Goal: Browse casually: Explore the website without a specific task or goal

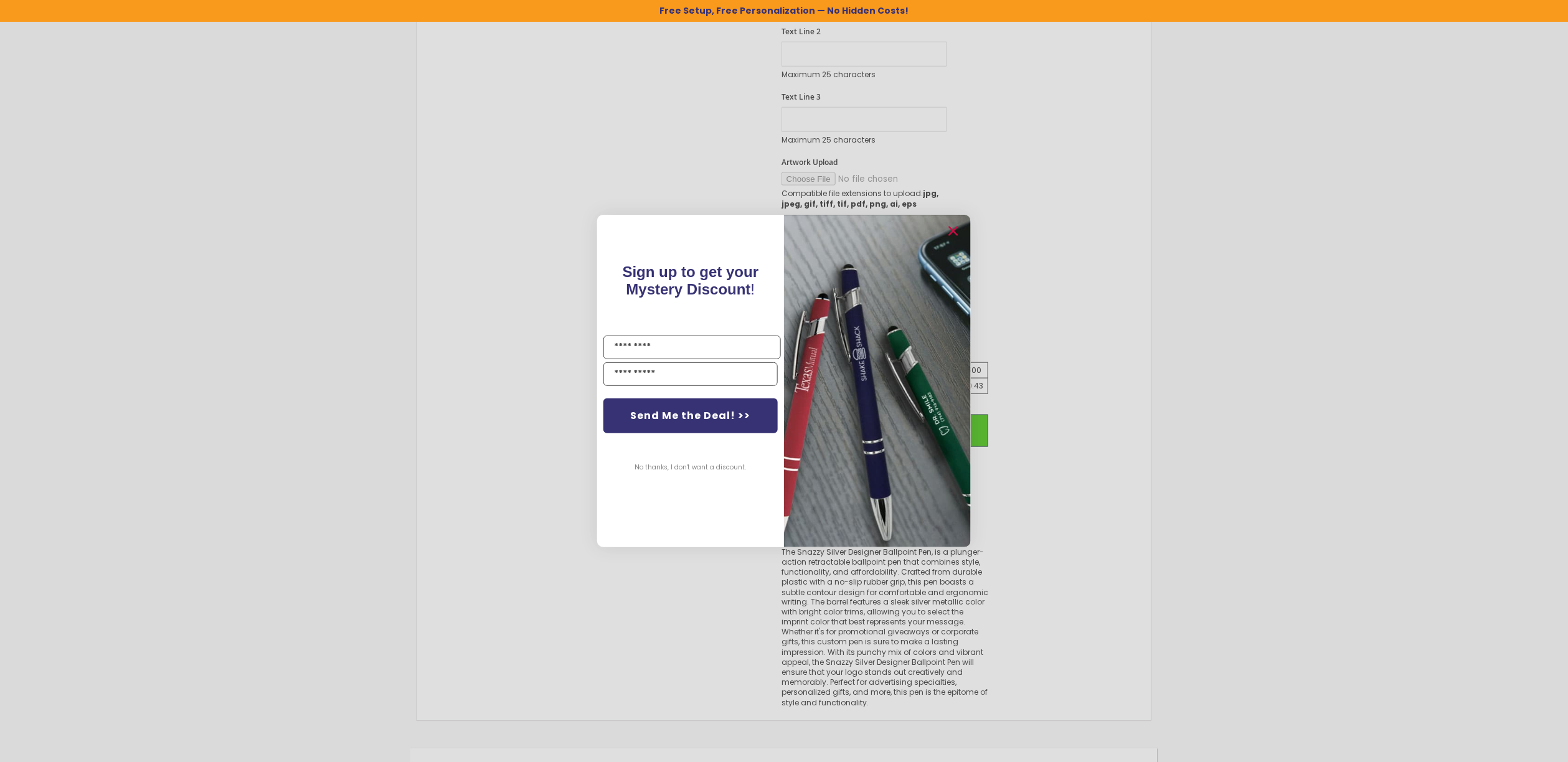
scroll to position [623, 0]
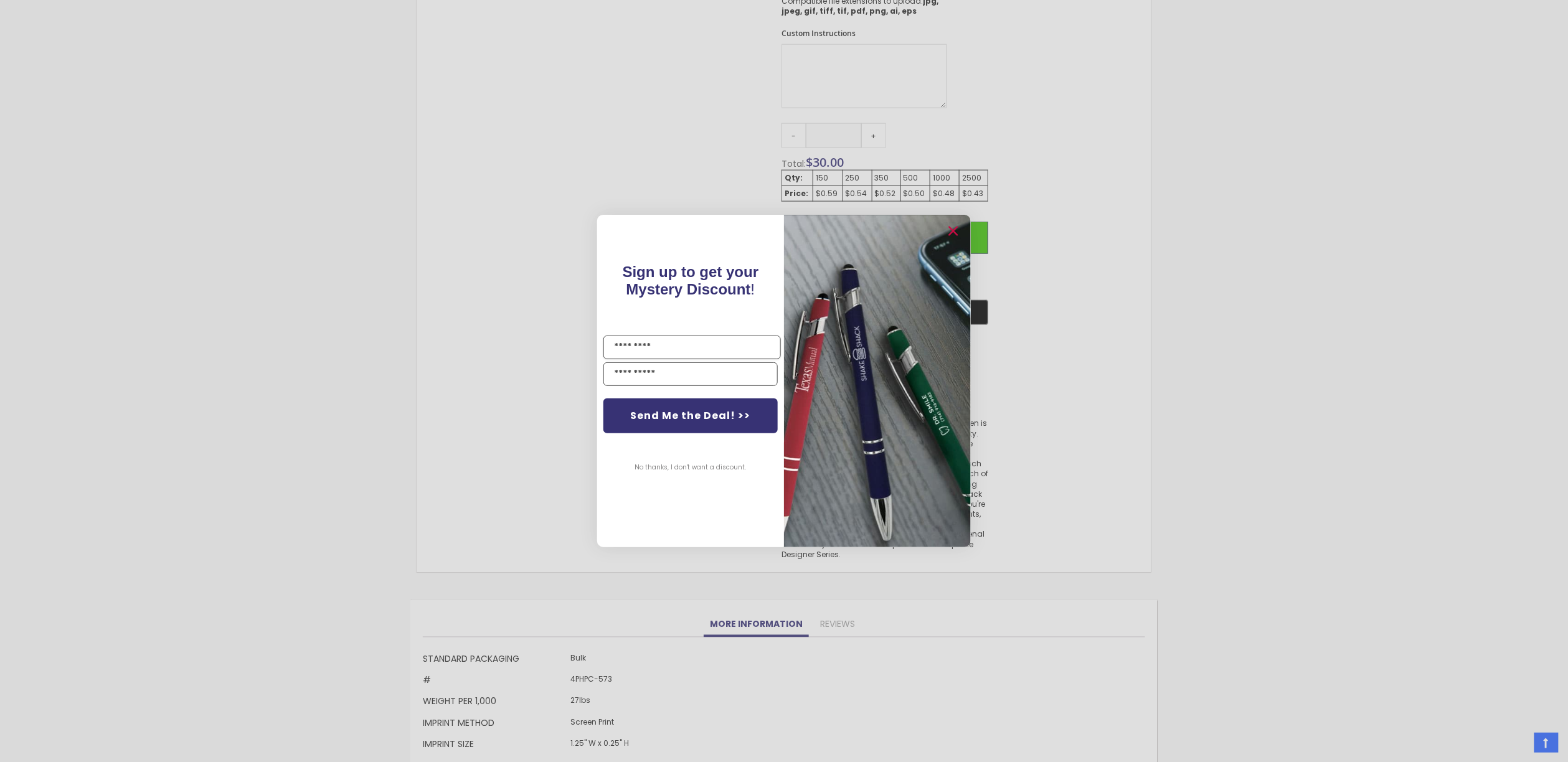
scroll to position [792, 0]
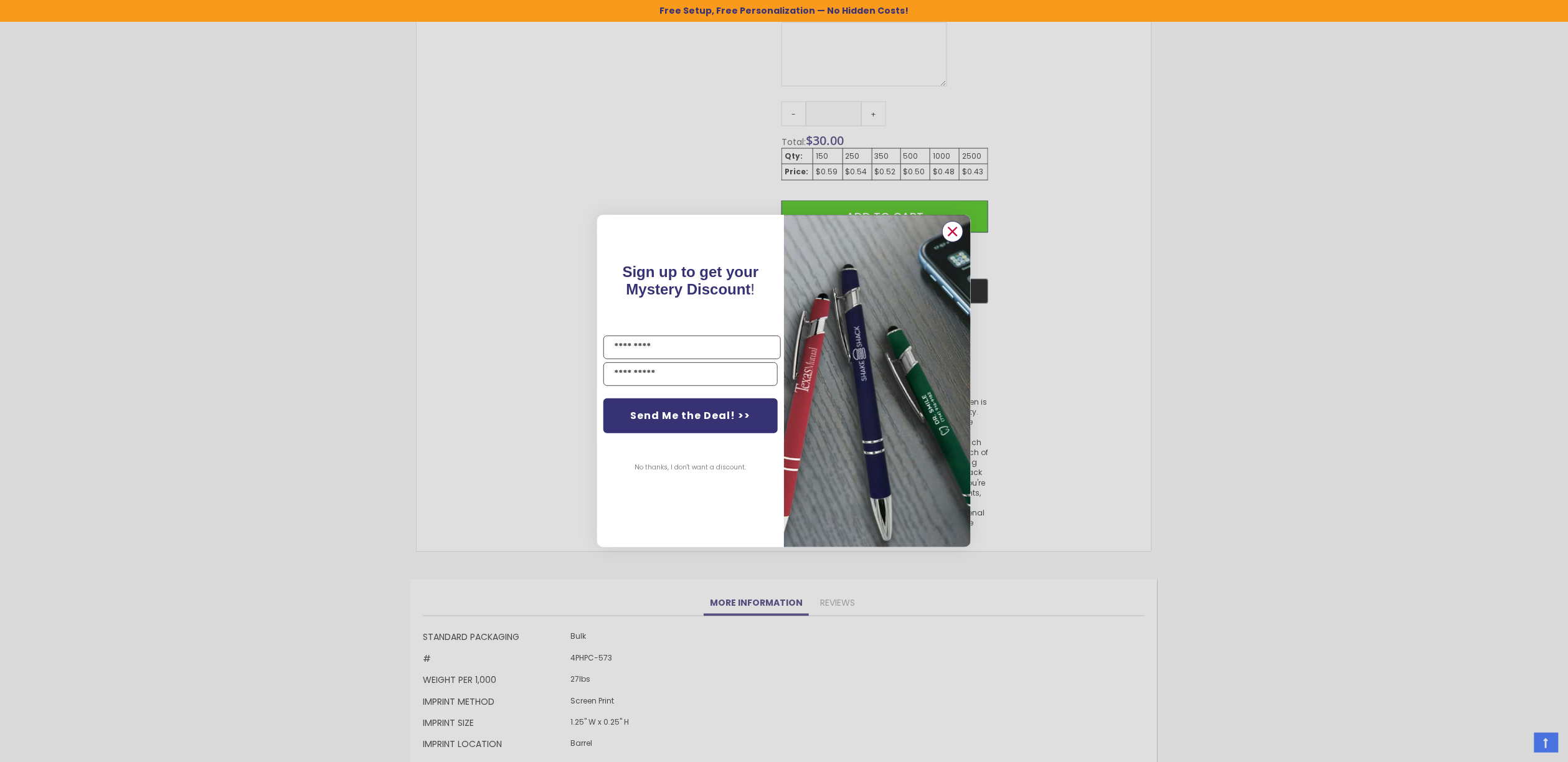
click at [954, 231] on circle "Close dialog" at bounding box center [952, 231] width 19 height 19
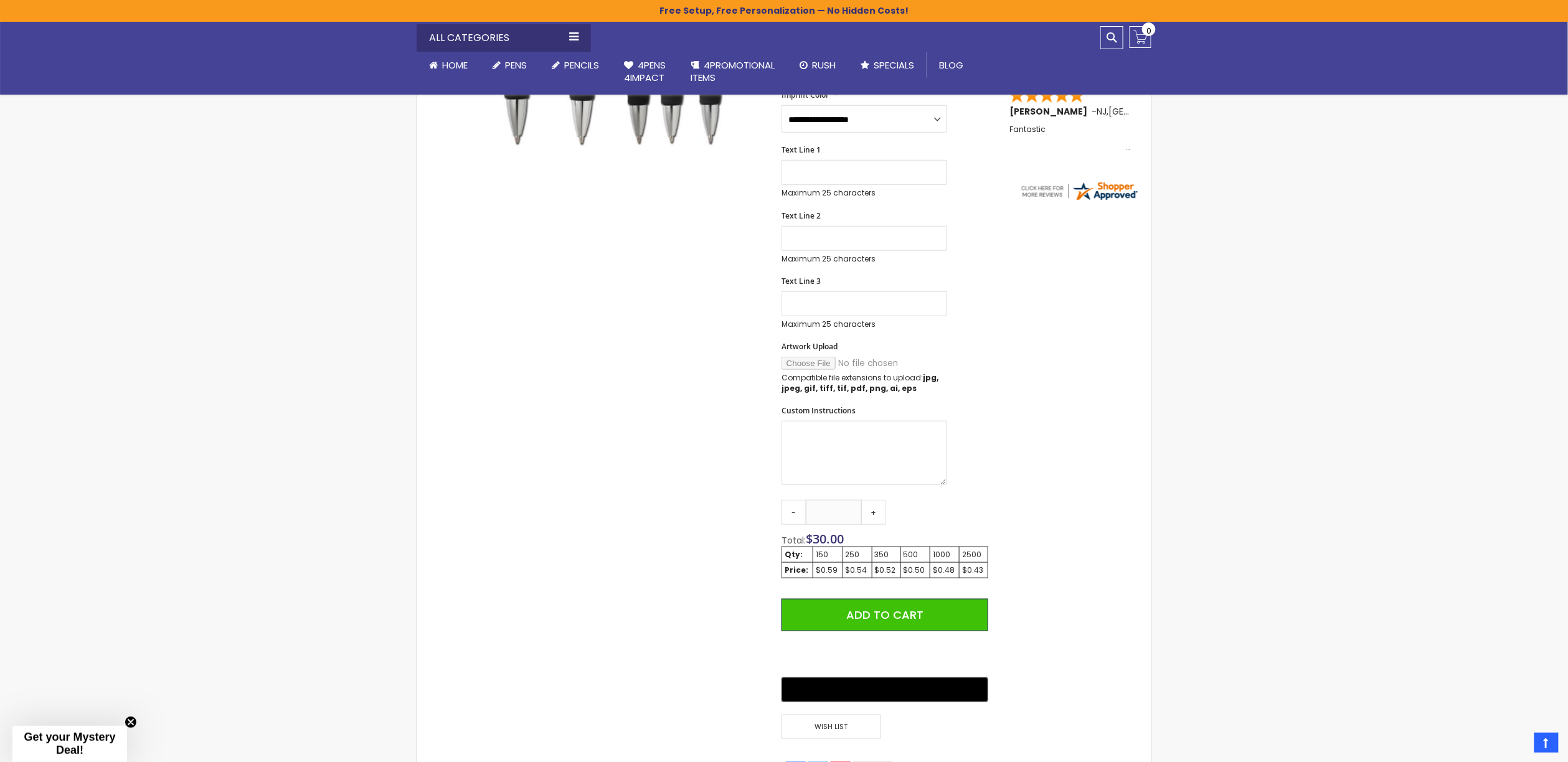
scroll to position [412, 0]
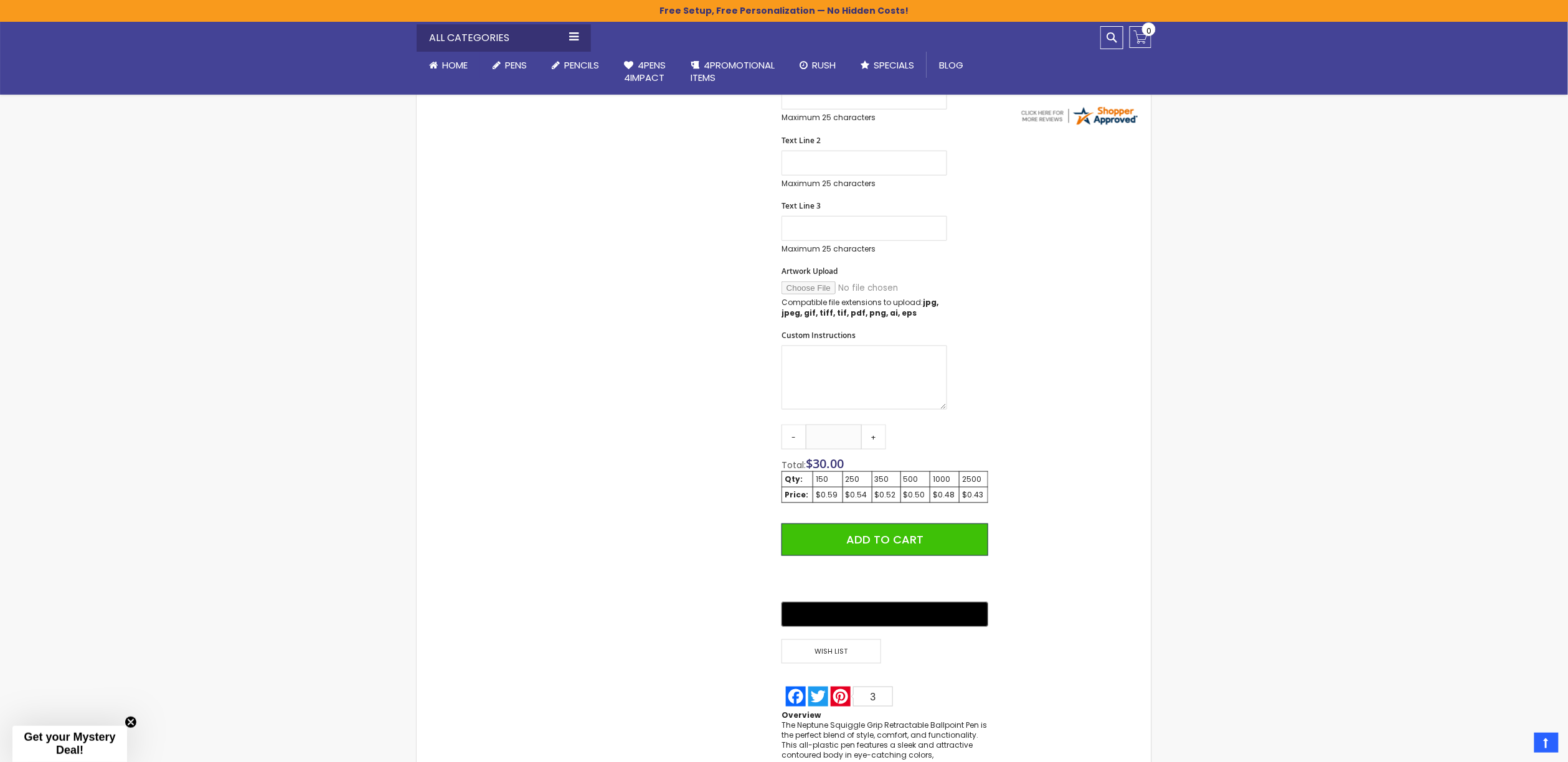
scroll to position [471, 0]
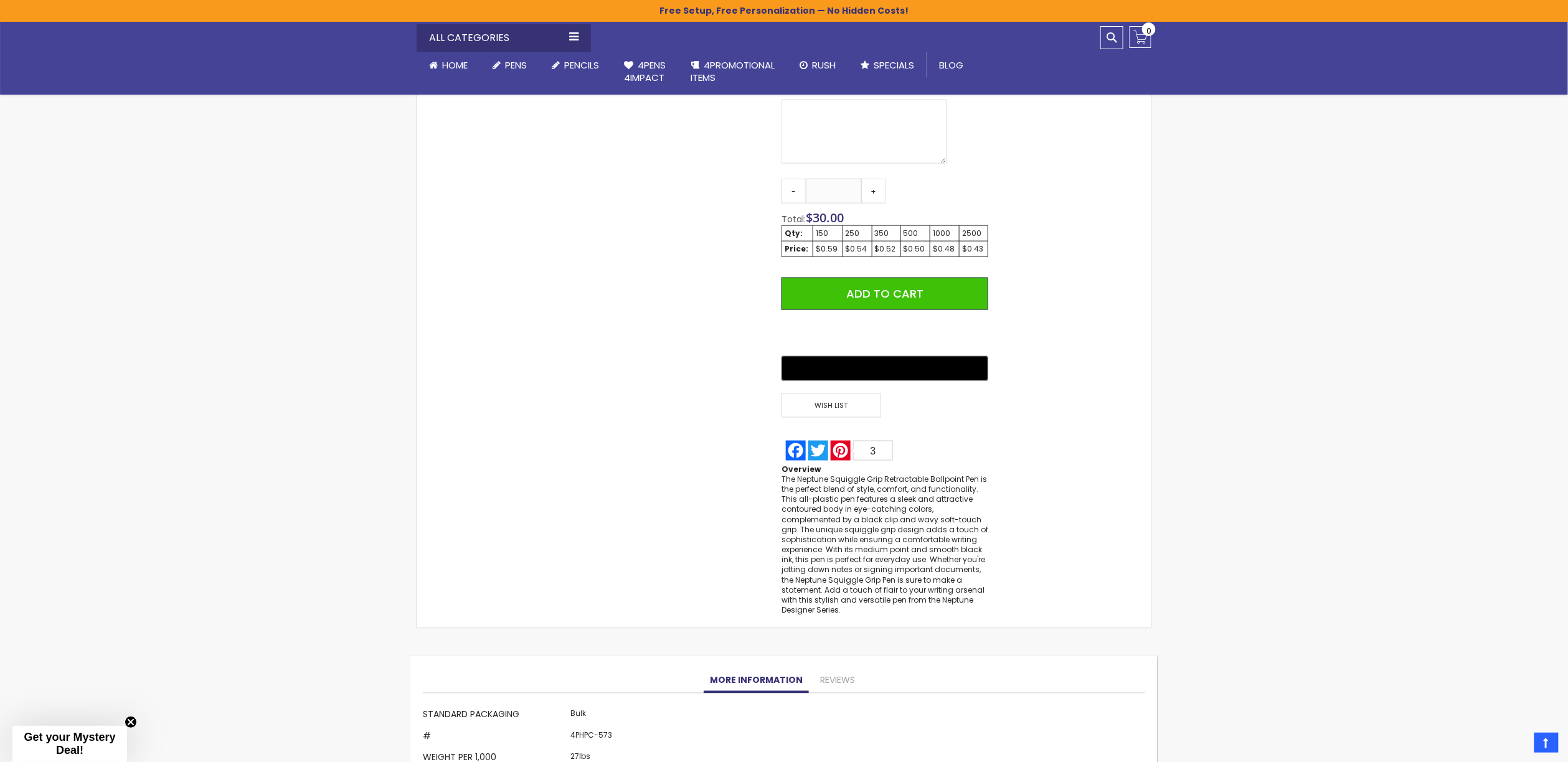
scroll to position [714, 0]
